Goal: Information Seeking & Learning: Learn about a topic

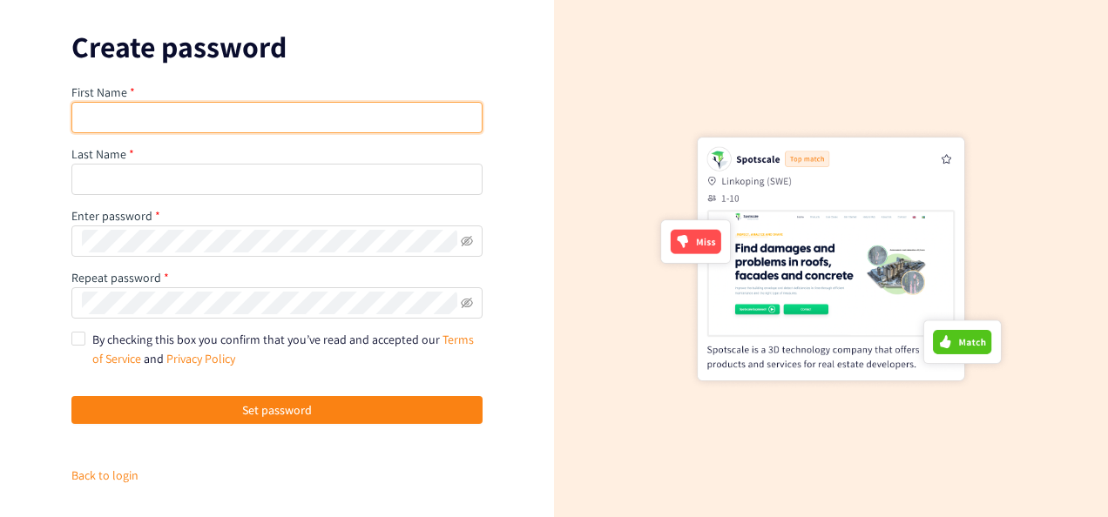
click at [313, 122] on input "text" at bounding box center [276, 117] width 411 height 31
type input "[PERSON_NAME]"
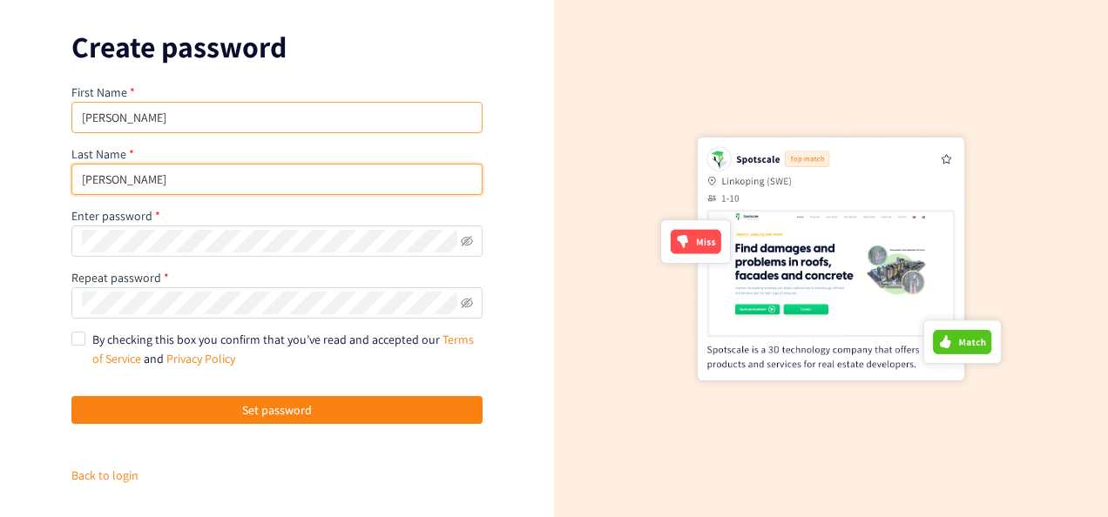
type input "[PERSON_NAME]"
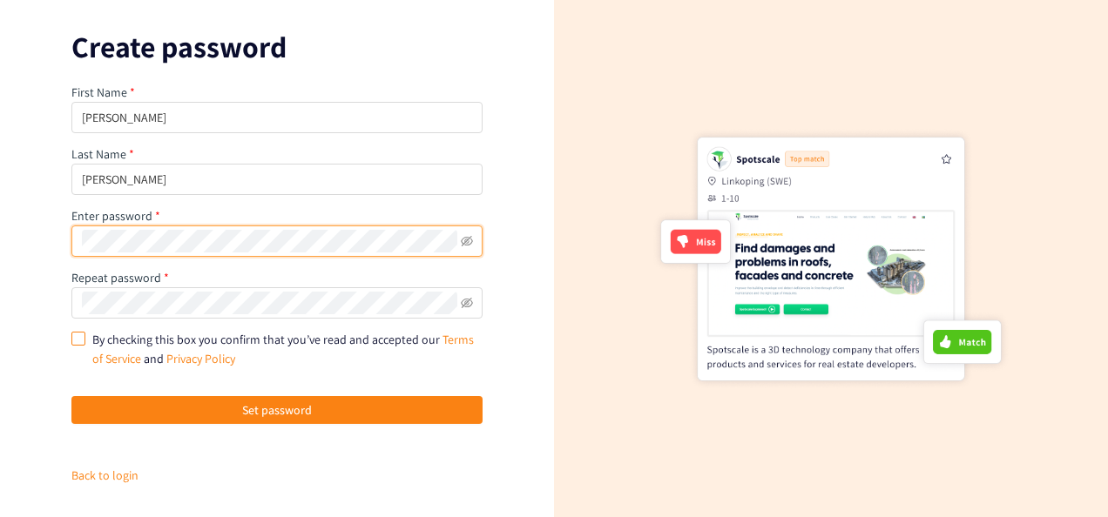
click at [80, 337] on input "By checking this box you confirm that you’ve read and accepted our Terms of Ser…" at bounding box center [77, 338] width 12 height 12
checkbox input "true"
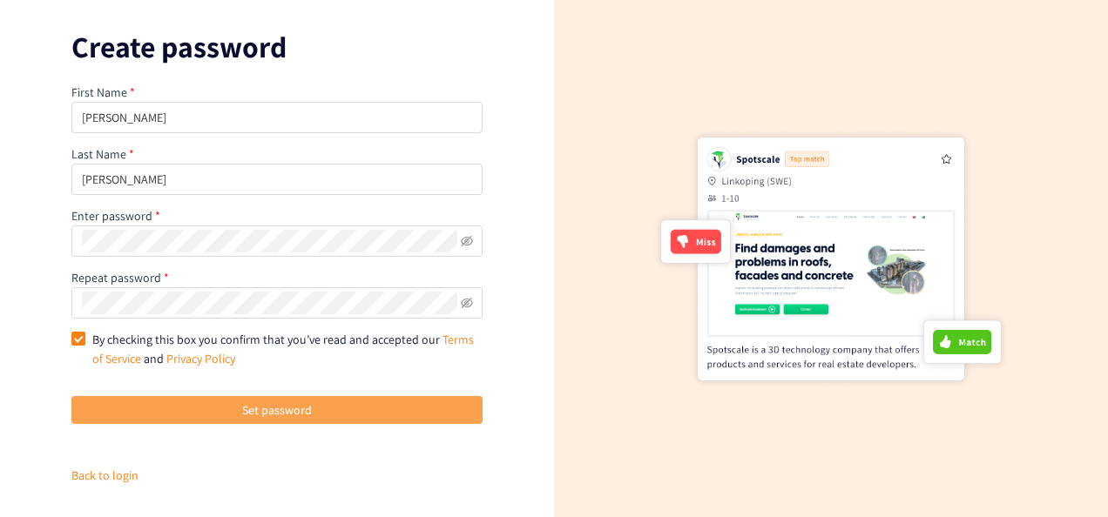
click at [270, 401] on span "Set password" at bounding box center [277, 410] width 70 height 19
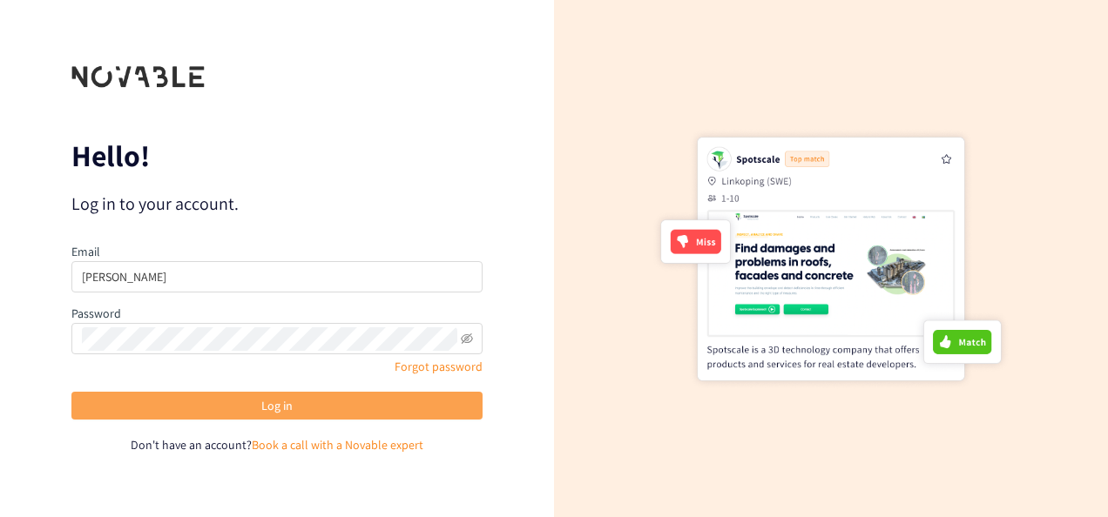
click at [279, 405] on span "Log in" at bounding box center [276, 405] width 31 height 19
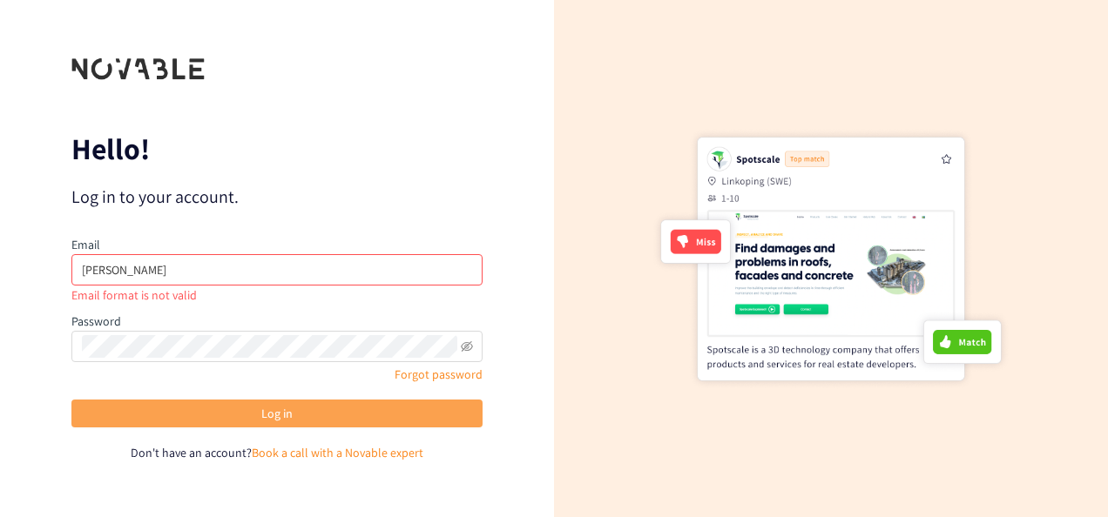
click at [279, 405] on span "Log in" at bounding box center [276, 413] width 31 height 19
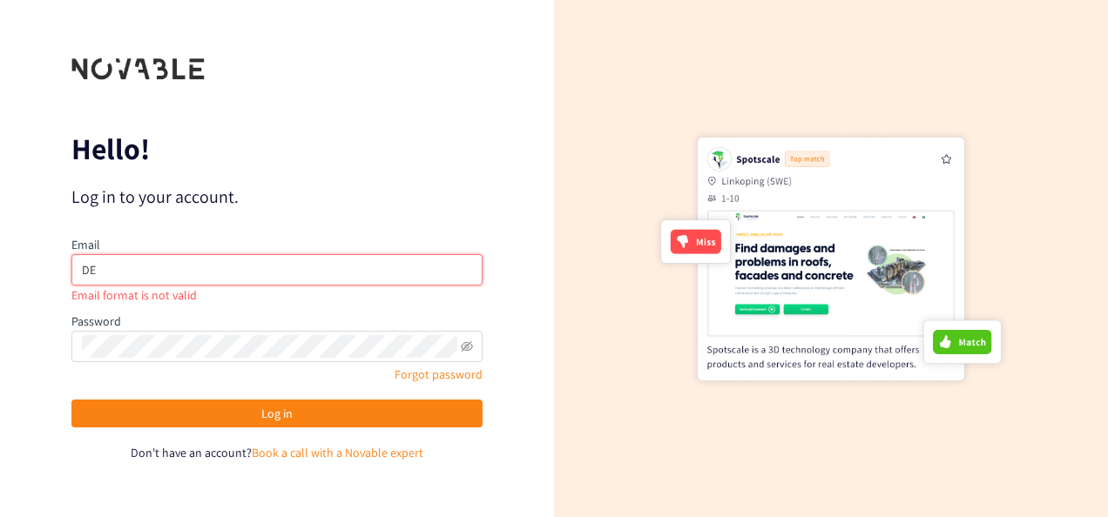
type input "D"
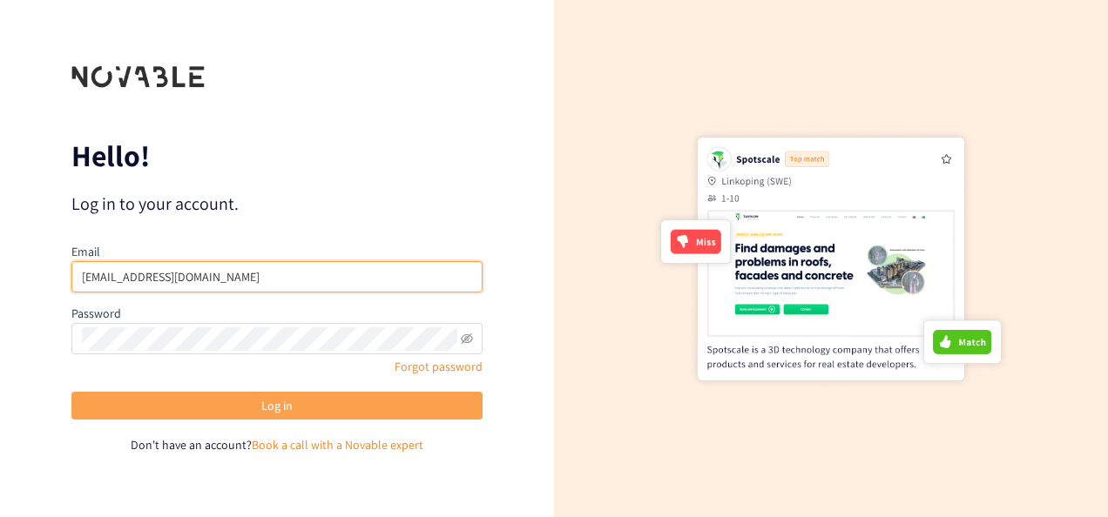
type input "[EMAIL_ADDRESS][DOMAIN_NAME]"
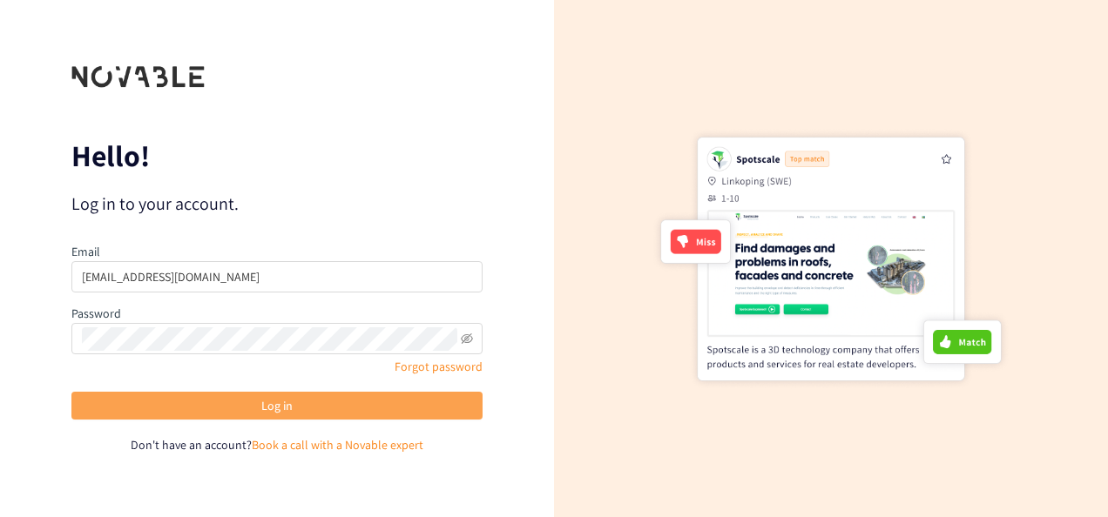
click at [282, 415] on button "Log in" at bounding box center [276, 406] width 411 height 28
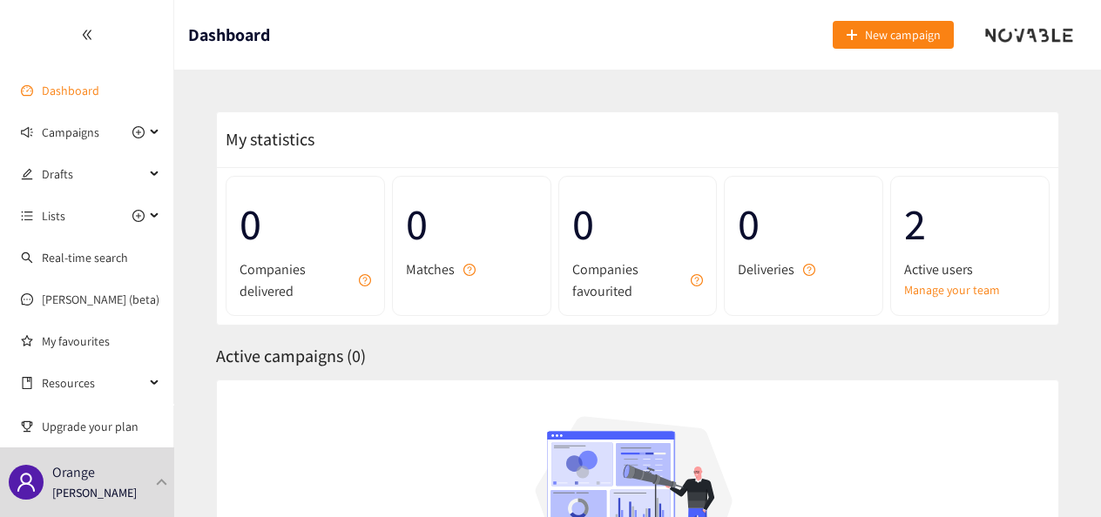
click at [68, 83] on link "Dashboard" at bounding box center [70, 91] width 57 height 16
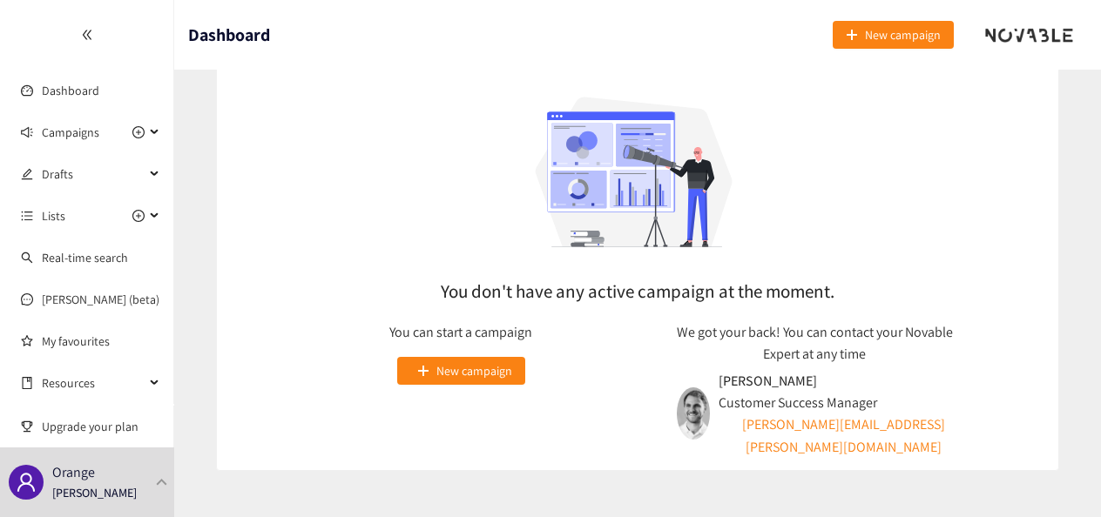
scroll to position [348, 0]
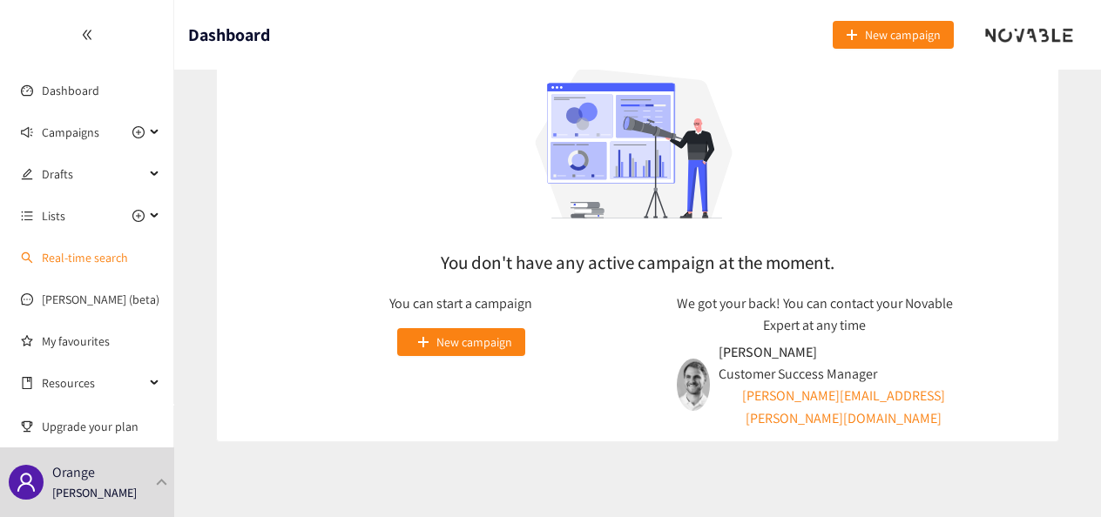
click at [118, 260] on link "Real-time search" at bounding box center [85, 258] width 86 height 16
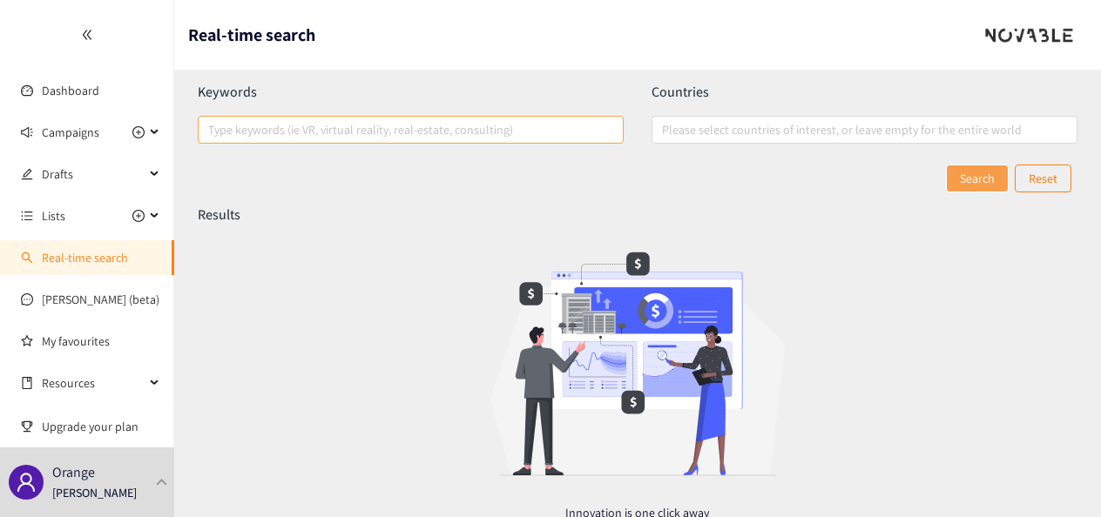
click at [462, 131] on div at bounding box center [402, 129] width 400 height 21
click at [212, 131] on input "Type keywords (ie VR, virtual reality, real-estate, consulting)" at bounding box center [209, 129] width 3 height 21
click at [462, 131] on div at bounding box center [402, 129] width 400 height 21
click at [212, 131] on input "Type keywords (ie VR, virtual reality, real-estate, consulting)" at bounding box center [209, 129] width 3 height 21
type input "IA AGENTIC"
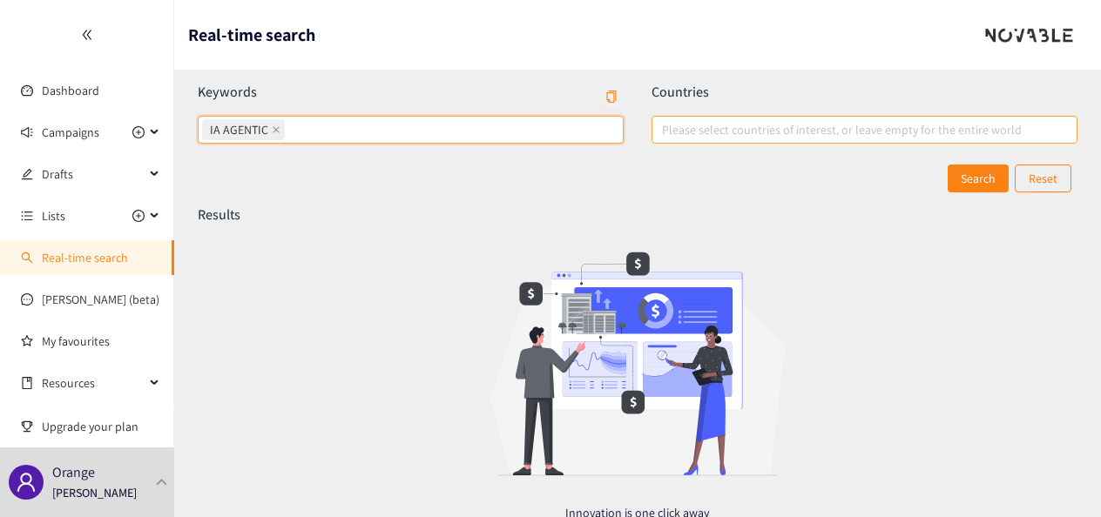
click at [874, 131] on div at bounding box center [856, 129] width 400 height 21
click at [665, 131] on input "Please select countries of interest, or leave empty for the entire world" at bounding box center [663, 129] width 3 height 21
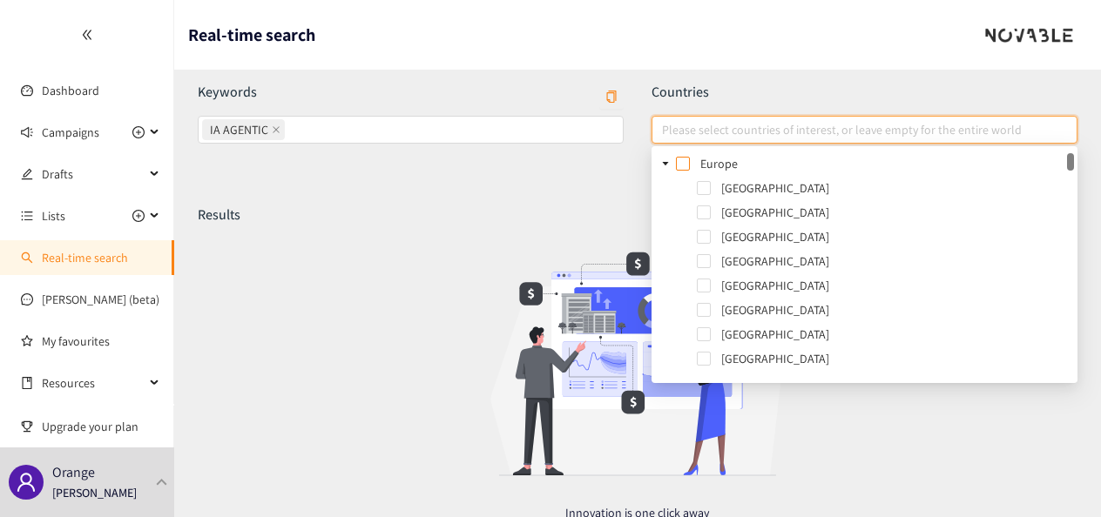
click at [682, 164] on span at bounding box center [683, 164] width 14 height 14
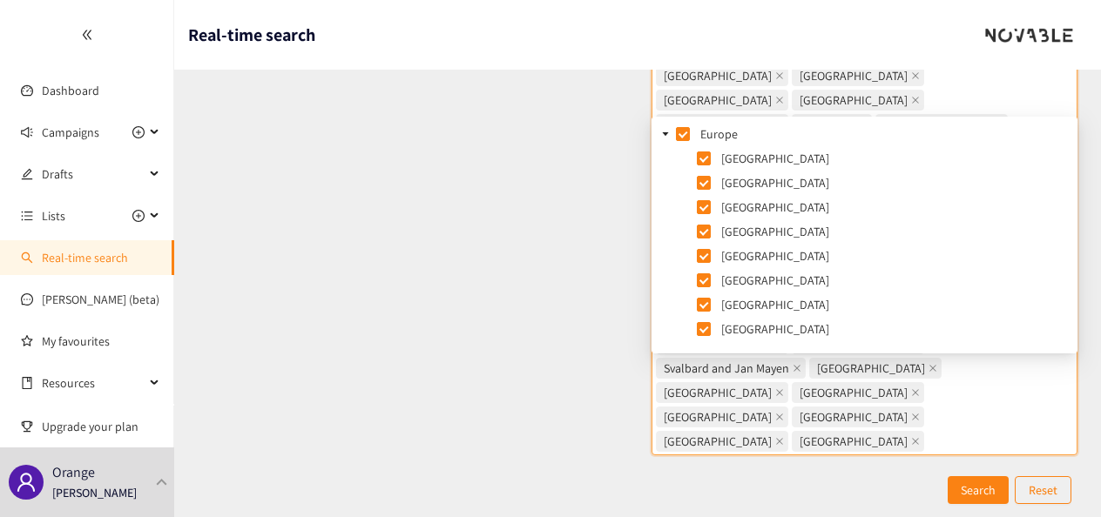
scroll to position [274, 0]
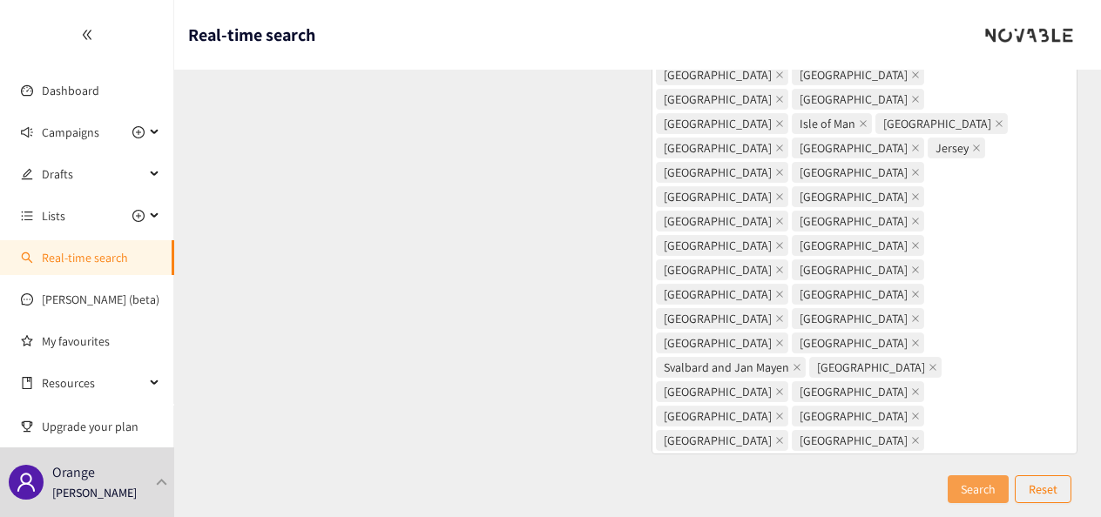
click at [973, 480] on span "Search" at bounding box center [978, 489] width 35 height 19
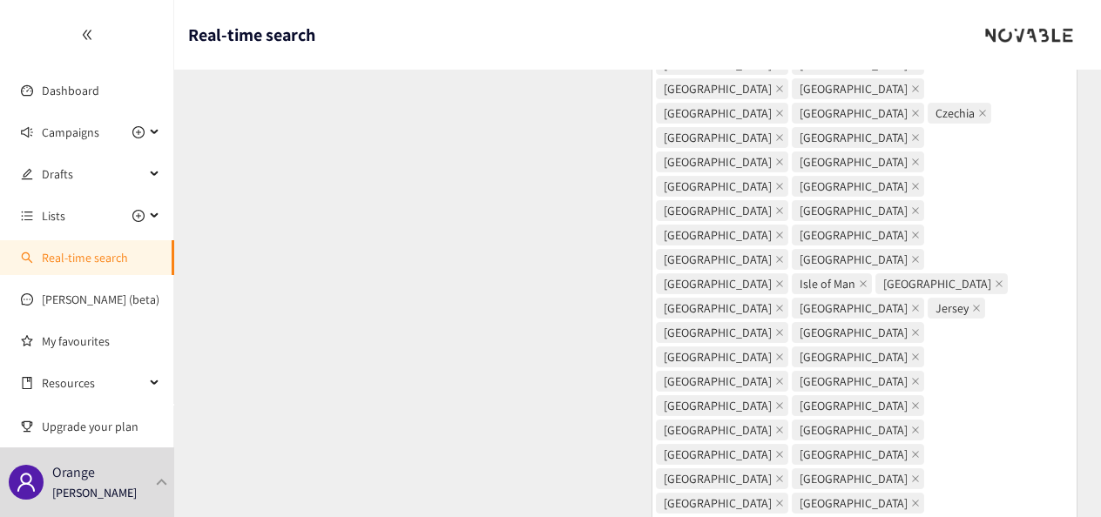
scroll to position [0, 0]
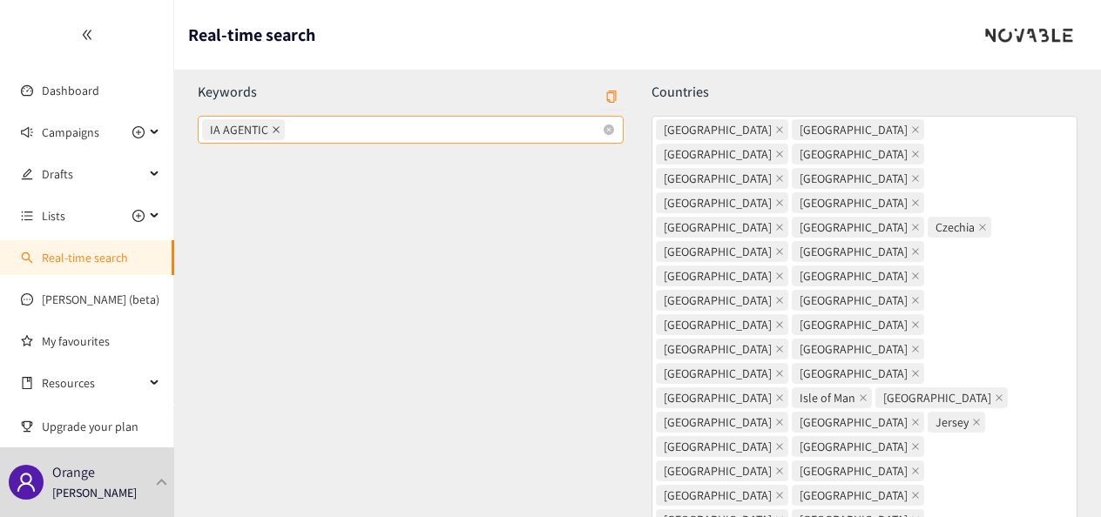
click at [273, 127] on icon "close" at bounding box center [276, 129] width 9 height 9
click at [288, 127] on input "IA AGENTIC" at bounding box center [289, 129] width 3 height 21
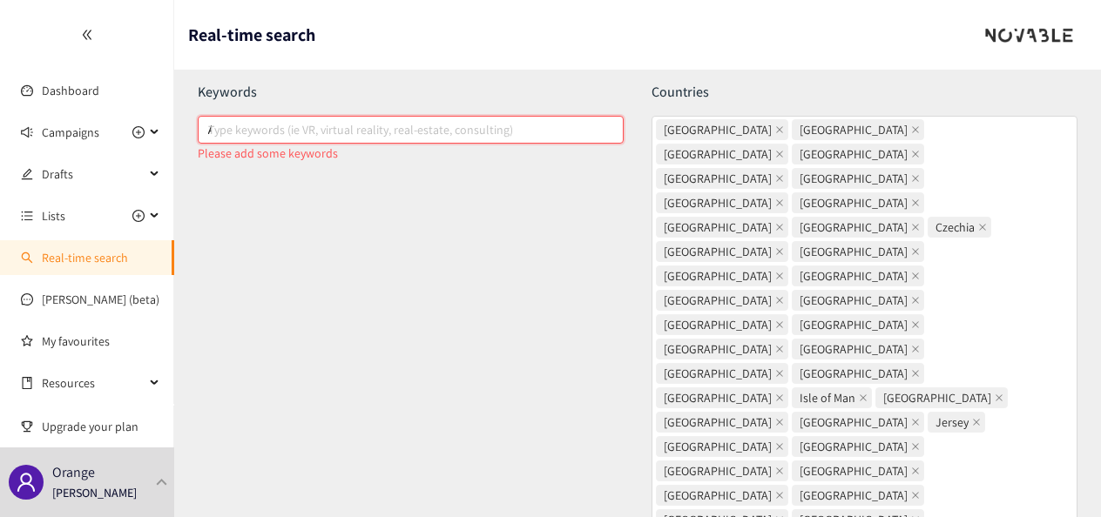
drag, startPoint x: 273, startPoint y: 127, endPoint x: 252, endPoint y: 121, distance: 22.6
click at [252, 121] on div "A" at bounding box center [402, 129] width 400 height 21
click at [212, 121] on input "A" at bounding box center [209, 129] width 3 height 21
type input "AGENTIC AI"
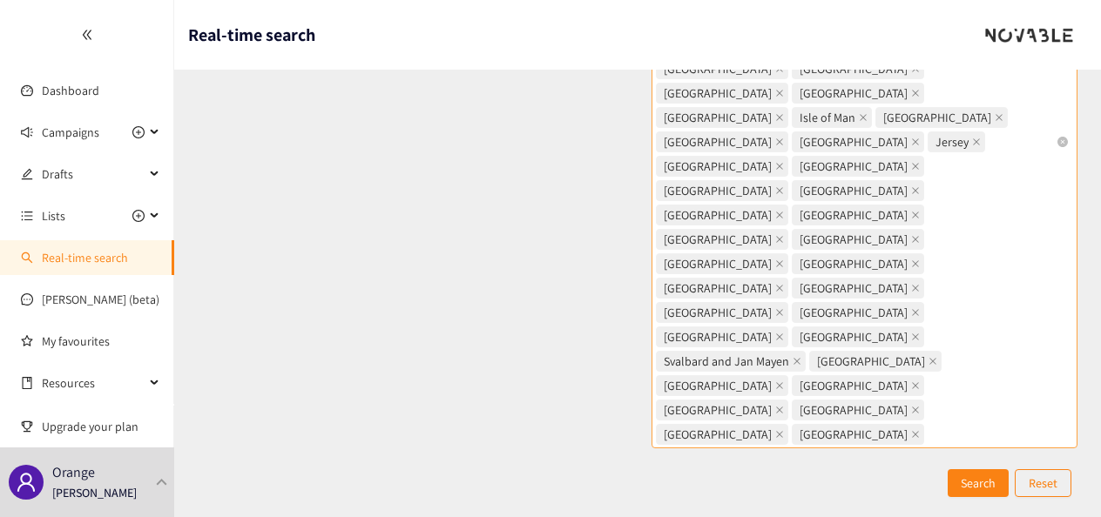
scroll to position [305, 0]
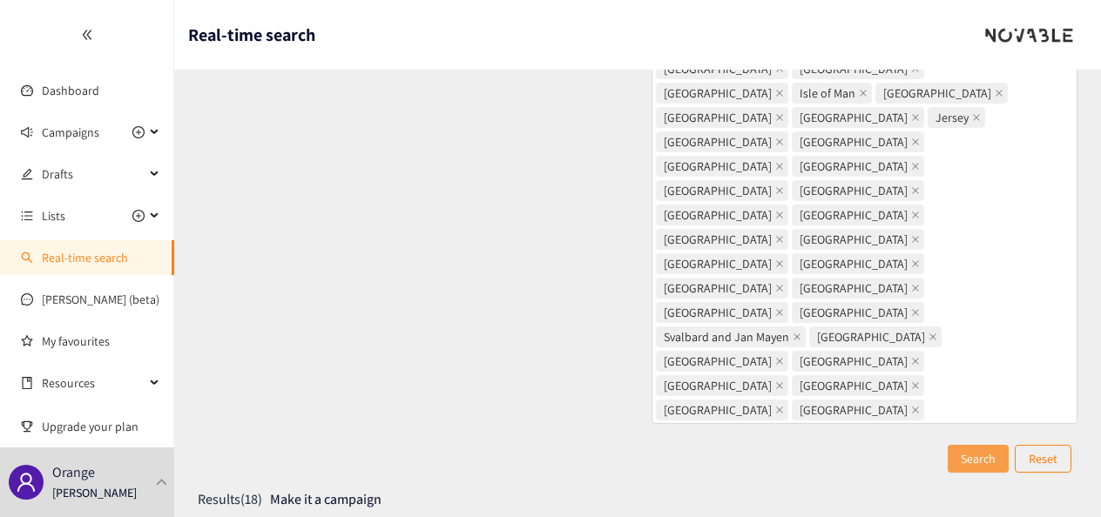
click at [983, 445] on button "Search" at bounding box center [977, 459] width 61 height 28
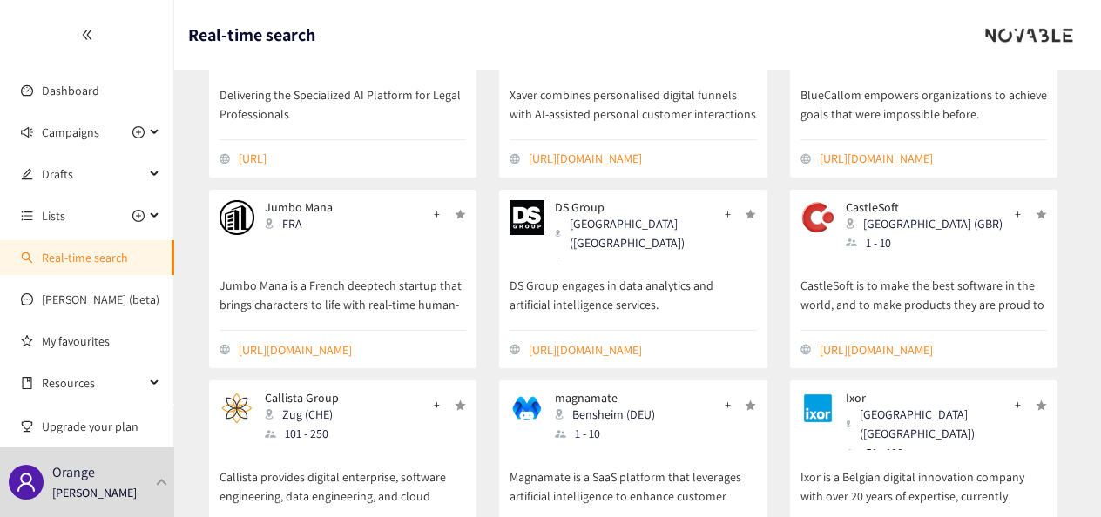
scroll to position [1215, 0]
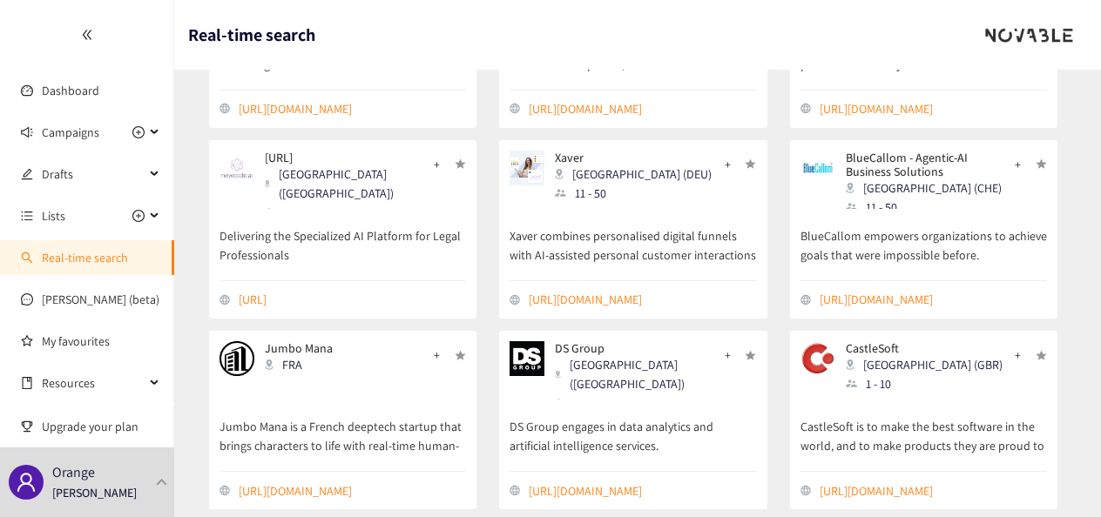
scroll to position [1089, 0]
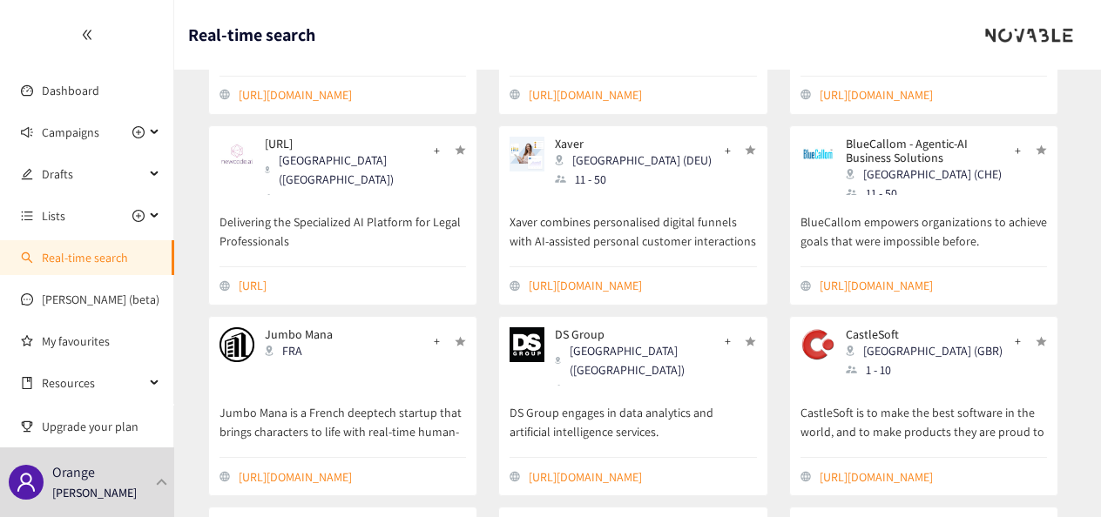
drag, startPoint x: 491, startPoint y: 202, endPoint x: 635, endPoint y: 222, distance: 145.1
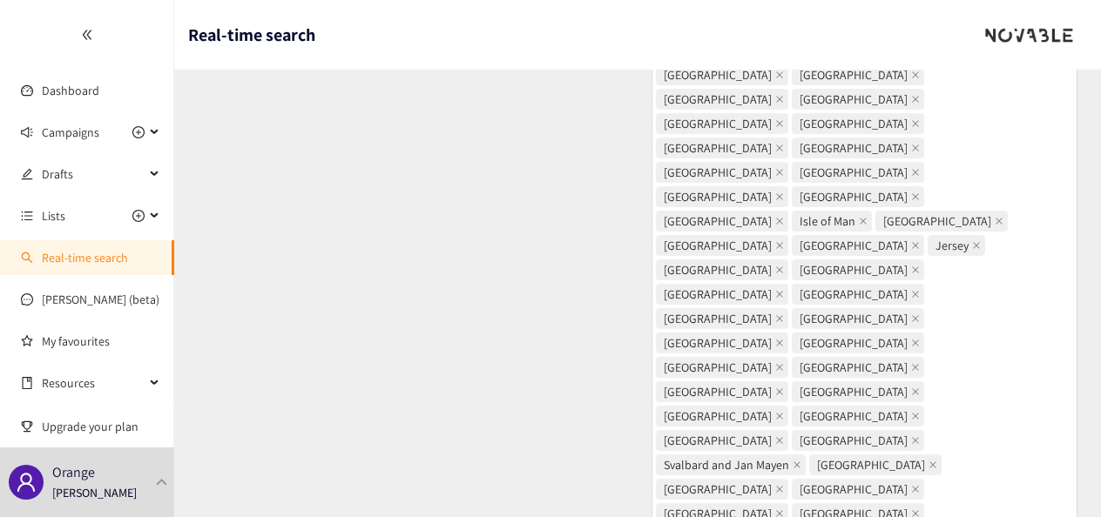
scroll to position [0, 0]
